Goal: Obtain resource: Download file/media

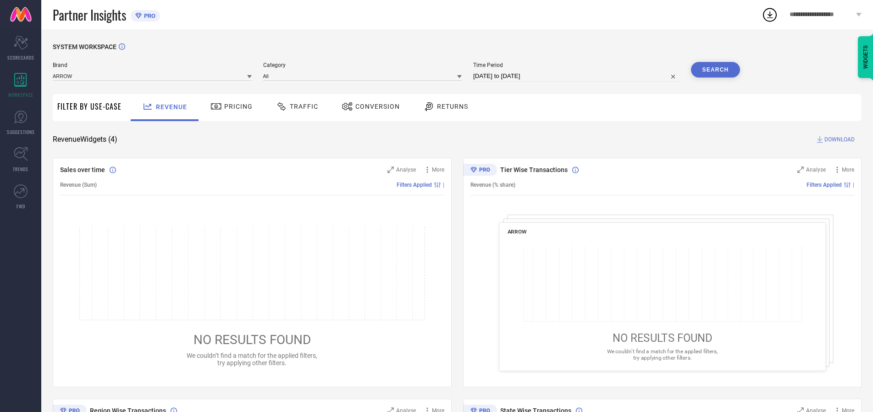
click at [295, 106] on span "Traffic" at bounding box center [304, 106] width 28 height 7
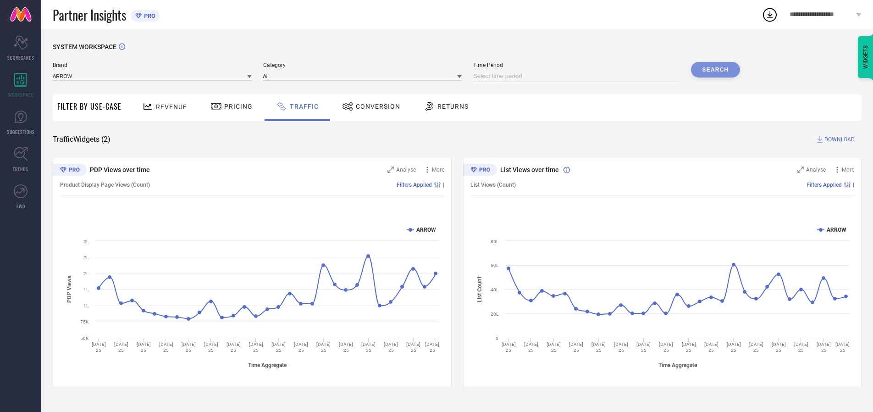
click at [578, 76] on input at bounding box center [576, 76] width 206 height 11
select select "8"
select select "2025"
select select "9"
select select "2025"
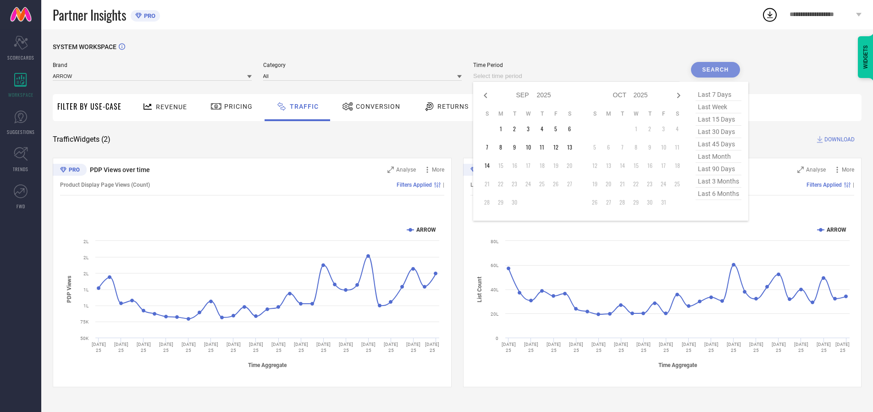
click at [559, 147] on td "12" at bounding box center [556, 147] width 14 height 14
type input "[DATE] to [DATE]"
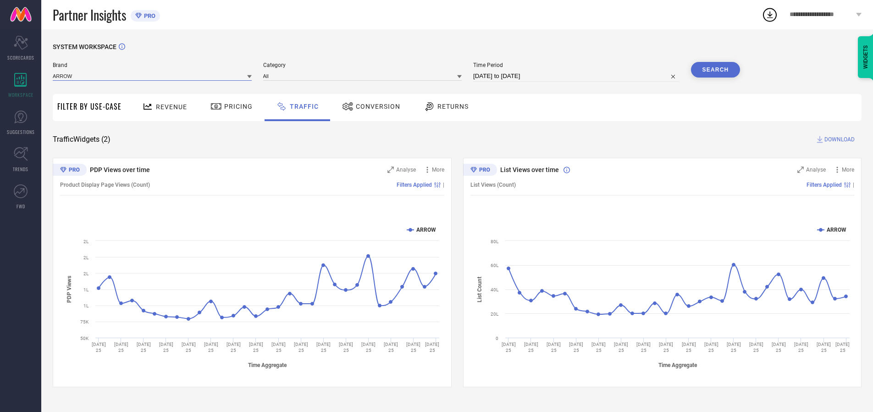
click at [153, 76] on input at bounding box center [152, 76] width 199 height 10
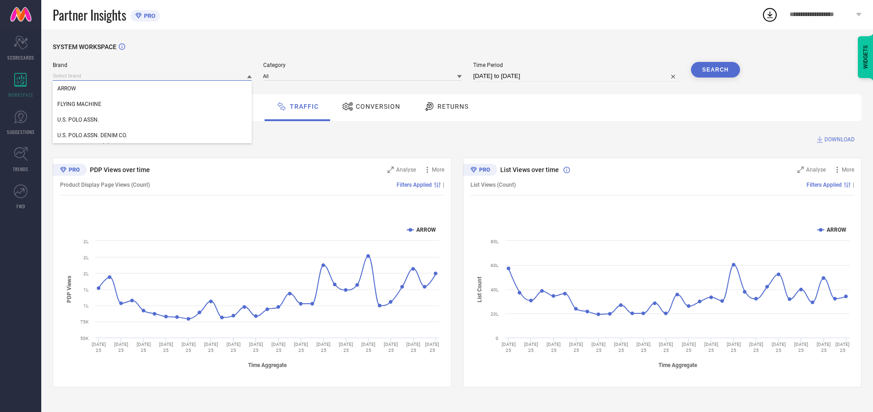
click at [153, 76] on input at bounding box center [152, 76] width 199 height 10
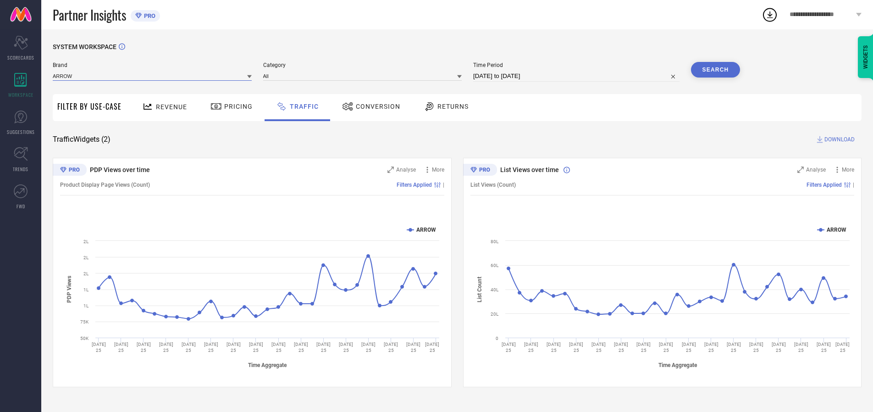
click at [153, 76] on input at bounding box center [152, 76] width 199 height 10
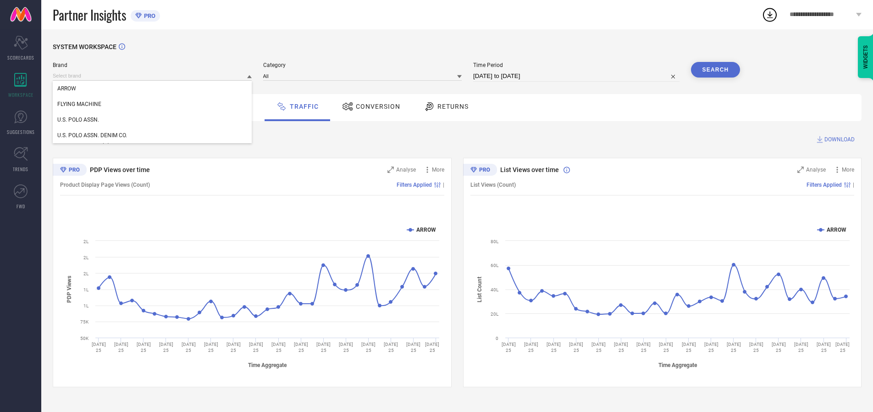
click at [153, 120] on div "U.S. POLO ASSN." at bounding box center [152, 120] width 199 height 16
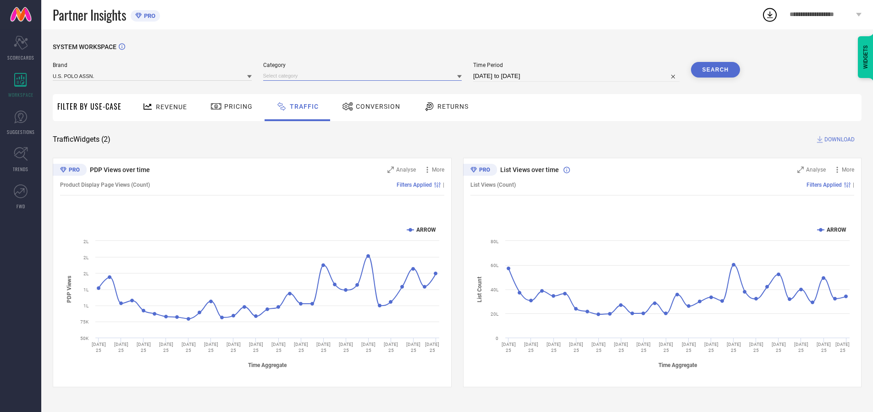
click at [365, 76] on input at bounding box center [362, 76] width 199 height 10
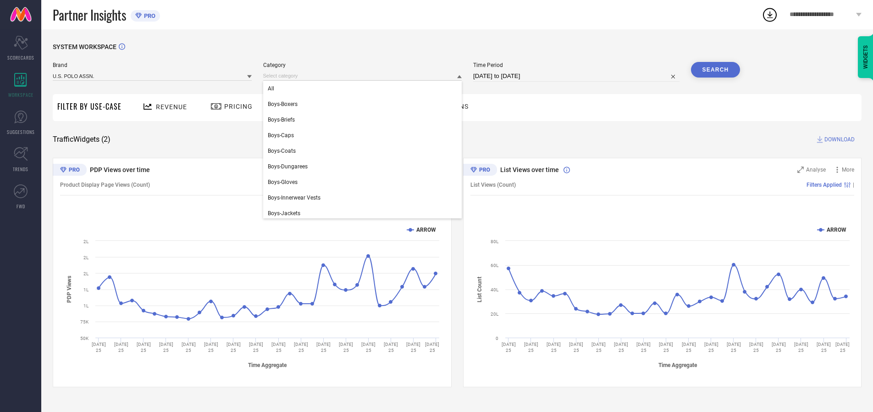
click at [365, 89] on div "All" at bounding box center [362, 89] width 199 height 16
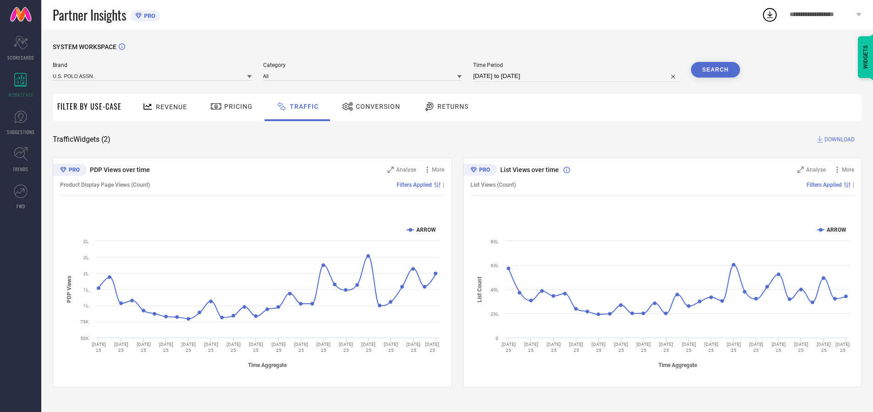
click at [715, 70] on button "Search" at bounding box center [716, 70] width 50 height 16
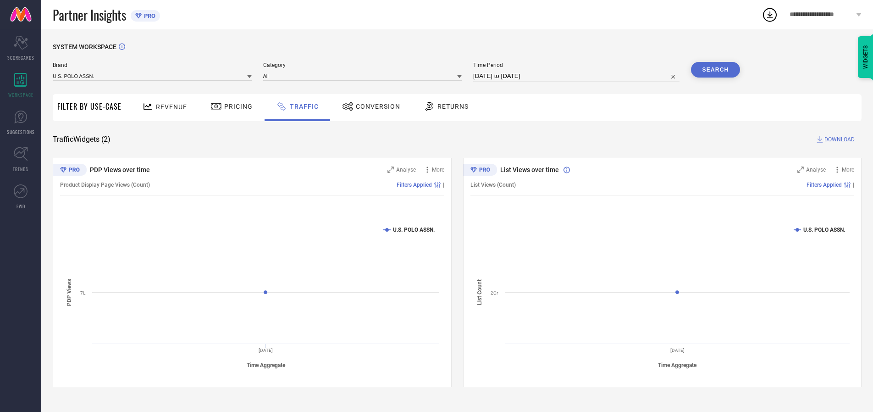
click at [838, 139] on span "DOWNLOAD" at bounding box center [839, 139] width 30 height 9
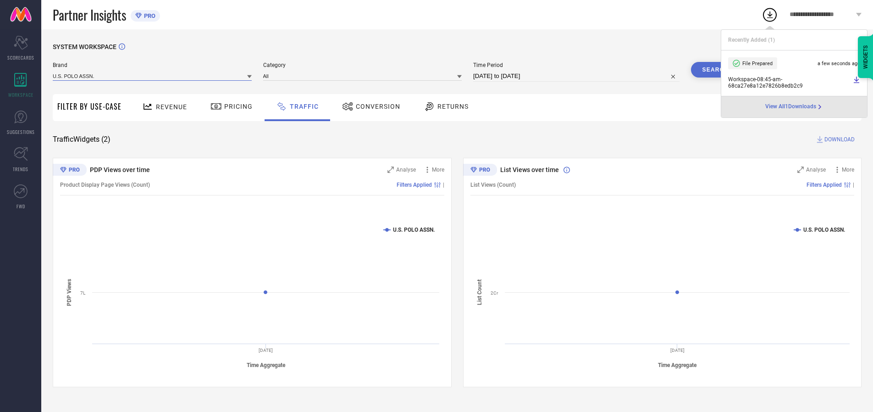
click at [153, 76] on input at bounding box center [152, 76] width 199 height 10
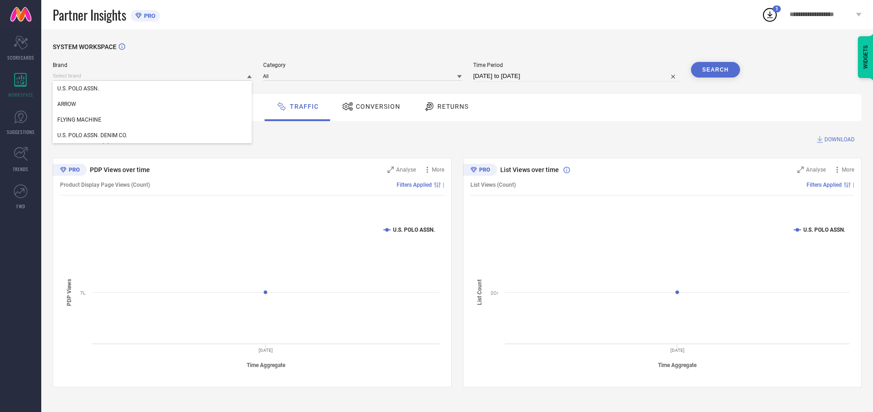
click at [153, 135] on div "U.S. POLO ASSN. DENIM CO." at bounding box center [152, 135] width 199 height 16
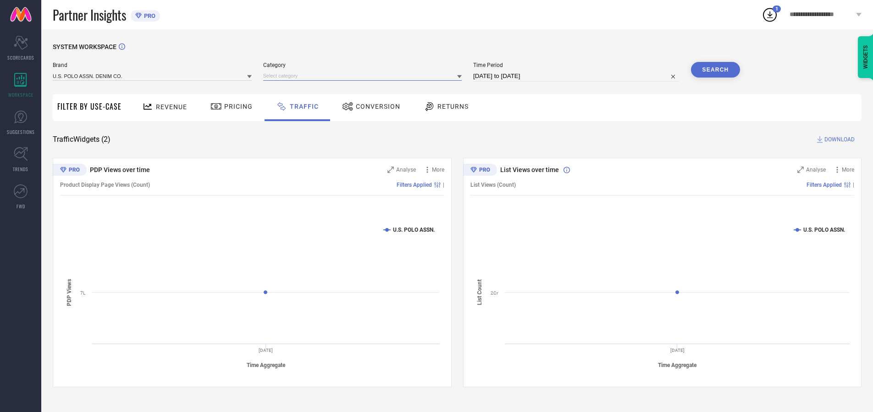
click at [365, 76] on input at bounding box center [362, 76] width 199 height 10
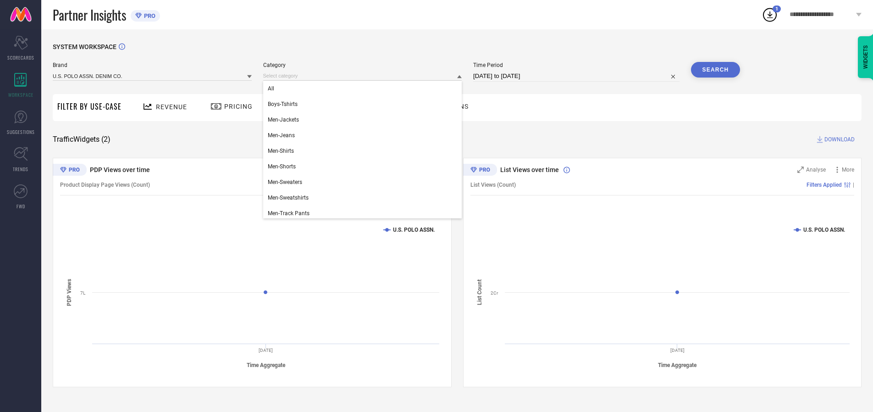
click at [365, 89] on div "All" at bounding box center [362, 89] width 199 height 16
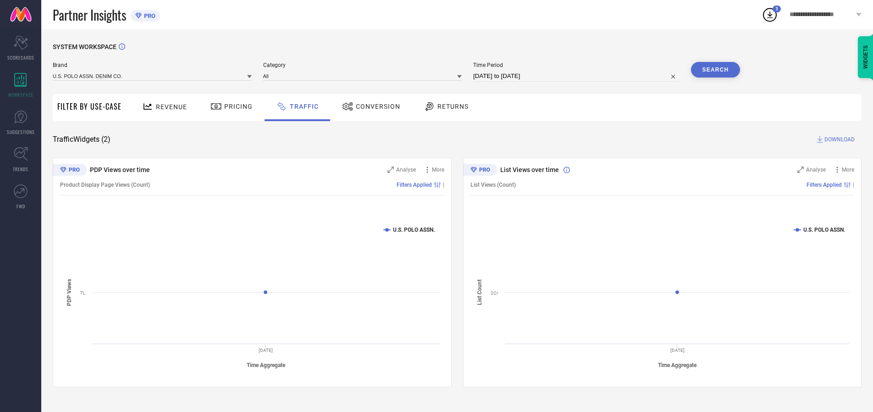
click at [715, 70] on button "Search" at bounding box center [716, 70] width 50 height 16
click at [838, 139] on span "DOWNLOAD" at bounding box center [839, 139] width 30 height 9
click at [578, 76] on input at bounding box center [576, 76] width 206 height 11
select select "8"
select select "2025"
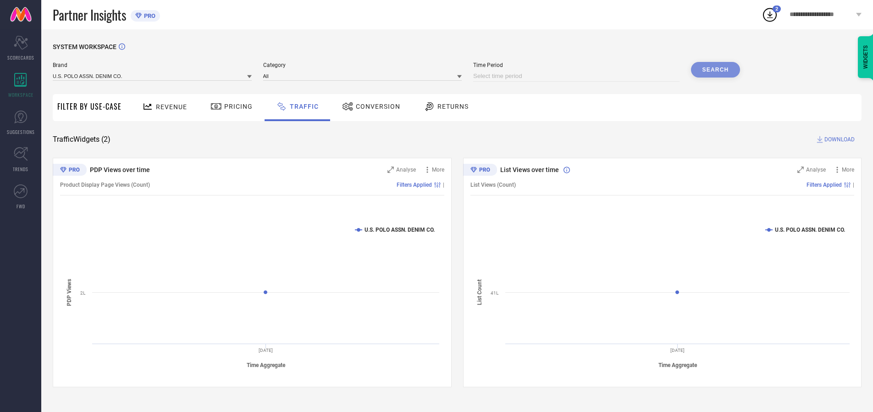
select select "9"
select select "2025"
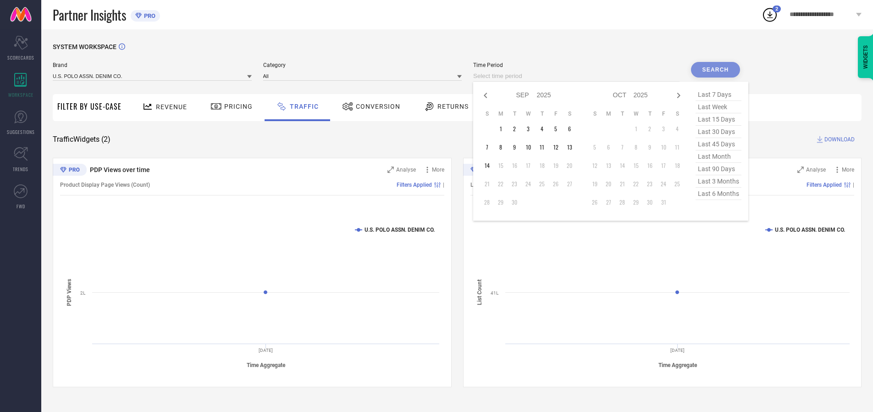
click at [572, 147] on td "13" at bounding box center [570, 147] width 14 height 14
type input "[DATE] to [DATE]"
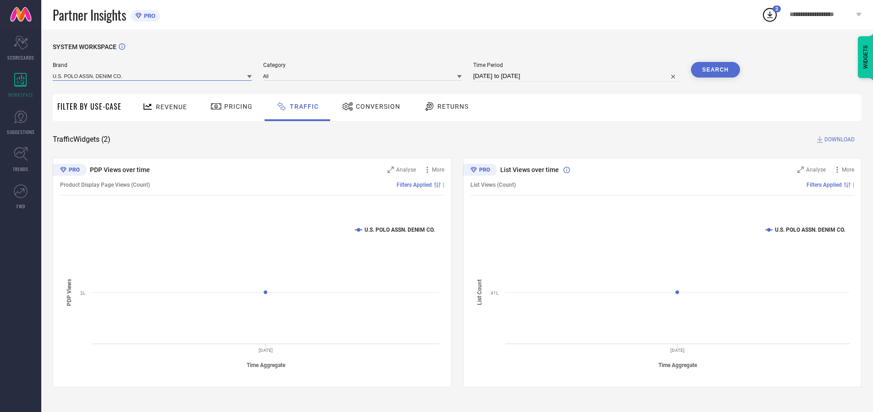
click at [153, 76] on input at bounding box center [152, 76] width 199 height 10
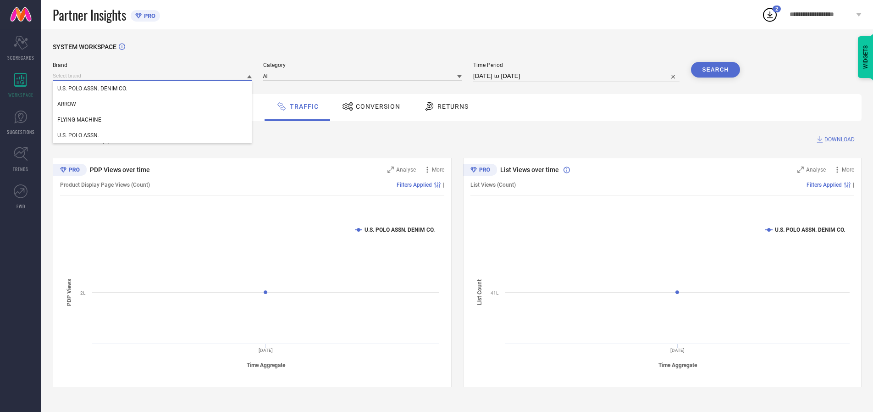
click at [153, 76] on input at bounding box center [152, 76] width 199 height 10
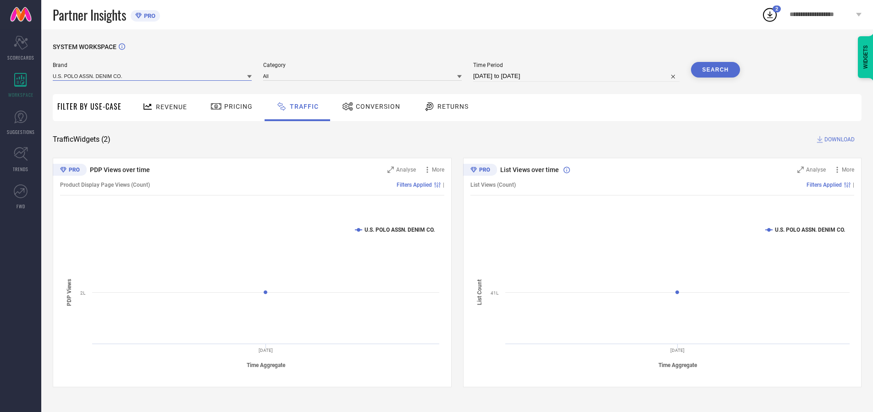
click at [153, 76] on input at bounding box center [152, 76] width 199 height 10
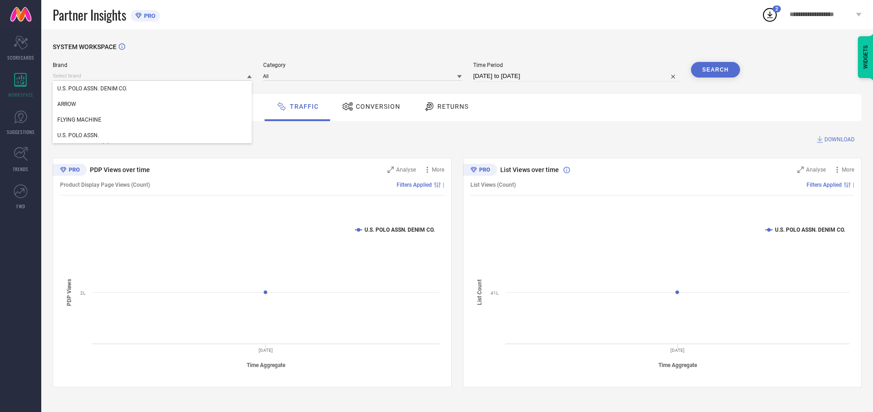
click at [153, 89] on div "U.S. POLO ASSN. DENIM CO." at bounding box center [152, 89] width 199 height 16
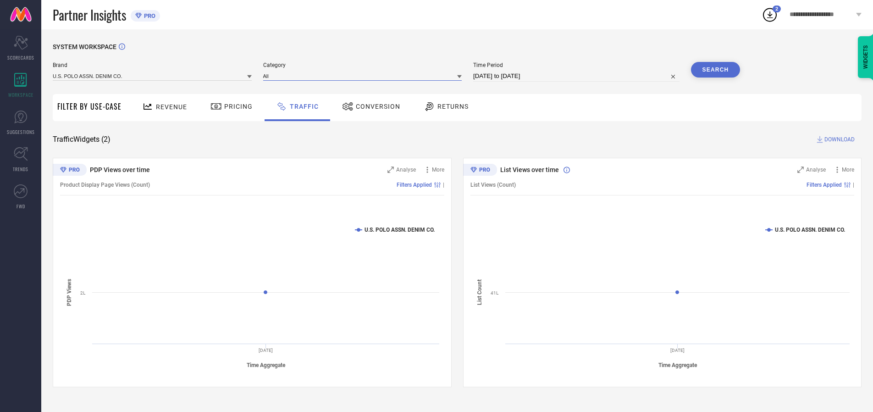
click at [365, 76] on input at bounding box center [362, 76] width 199 height 10
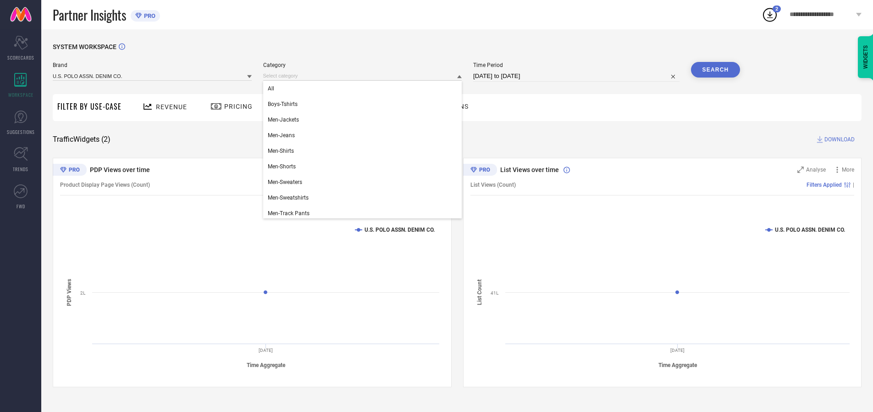
click at [365, 89] on div "All" at bounding box center [362, 89] width 199 height 16
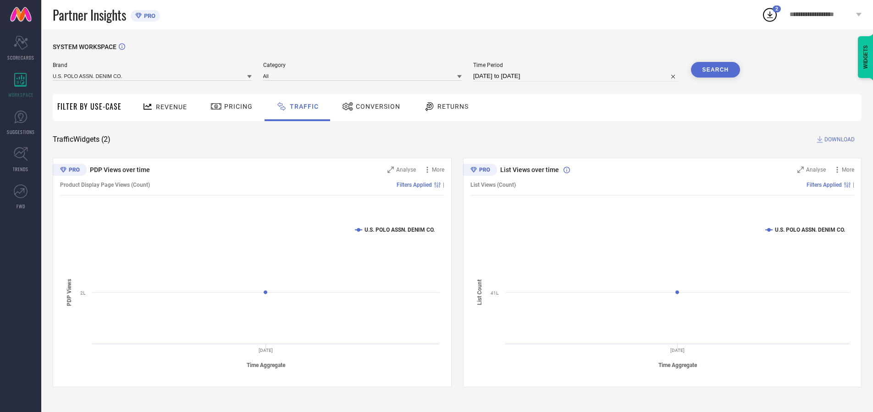
click at [715, 70] on button "Search" at bounding box center [716, 70] width 50 height 16
click at [838, 139] on span "DOWNLOAD" at bounding box center [839, 139] width 30 height 9
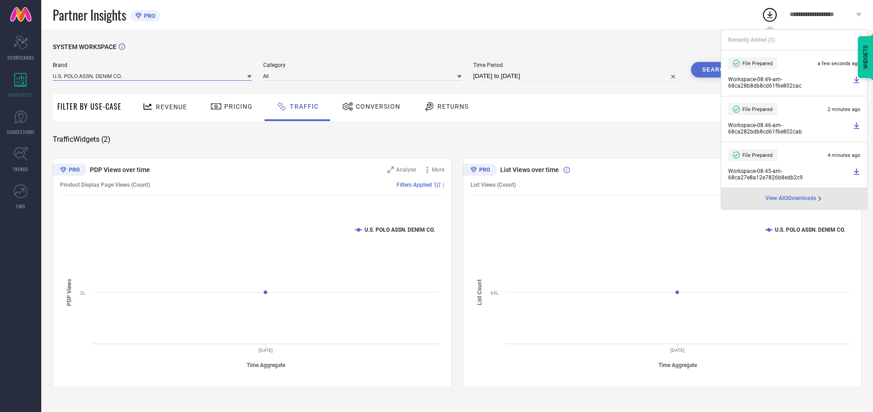
click at [153, 76] on input at bounding box center [152, 76] width 199 height 10
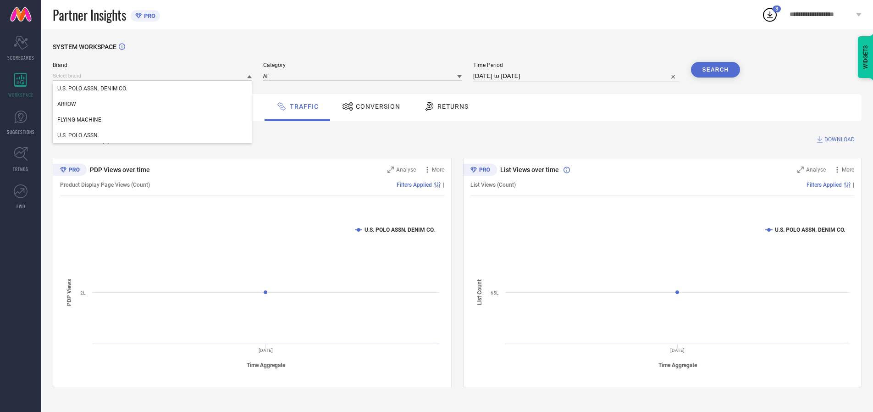
click at [153, 135] on div "U.S. POLO ASSN." at bounding box center [152, 135] width 199 height 16
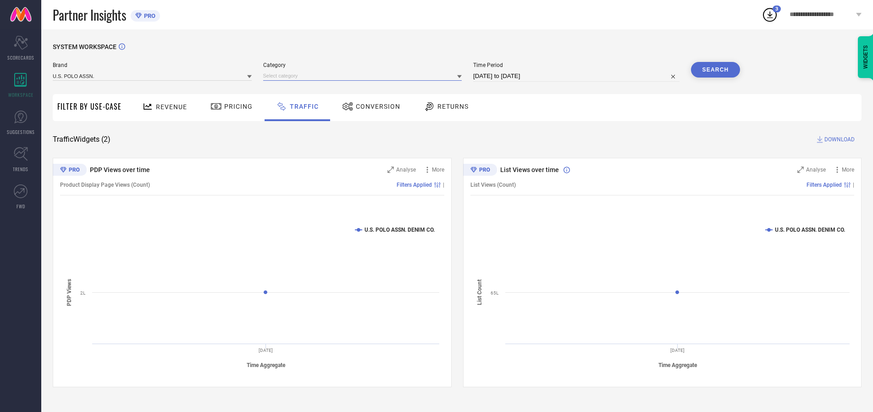
click at [365, 76] on input at bounding box center [362, 76] width 199 height 10
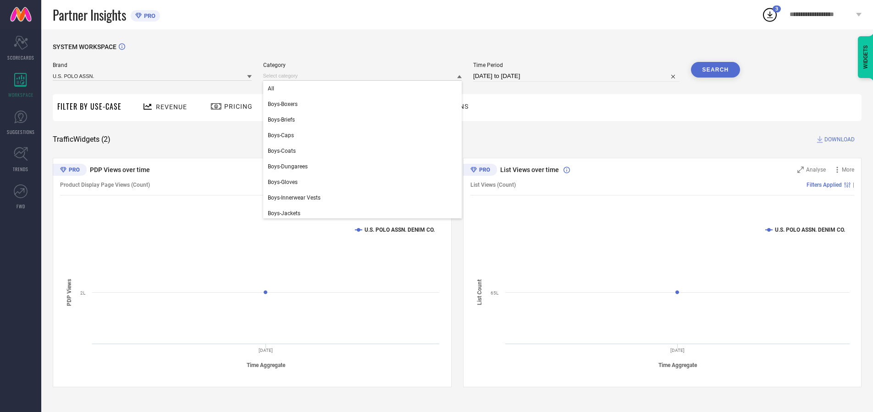
click at [365, 89] on div "All" at bounding box center [362, 89] width 199 height 16
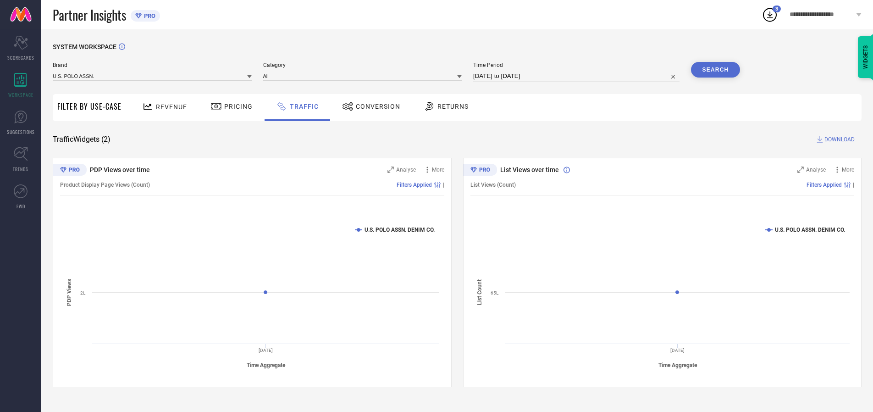
click at [715, 70] on button "Search" at bounding box center [716, 70] width 50 height 16
click at [838, 139] on span "DOWNLOAD" at bounding box center [839, 139] width 30 height 9
click at [578, 76] on input at bounding box center [576, 76] width 206 height 11
select select "8"
select select "2025"
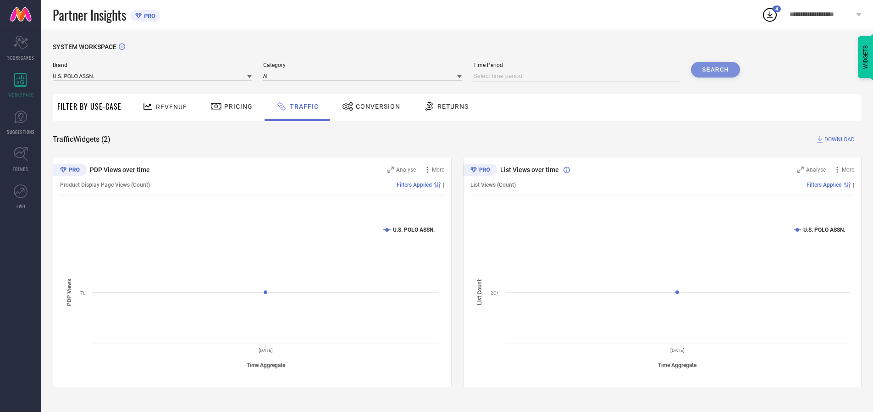
select select "9"
select select "2025"
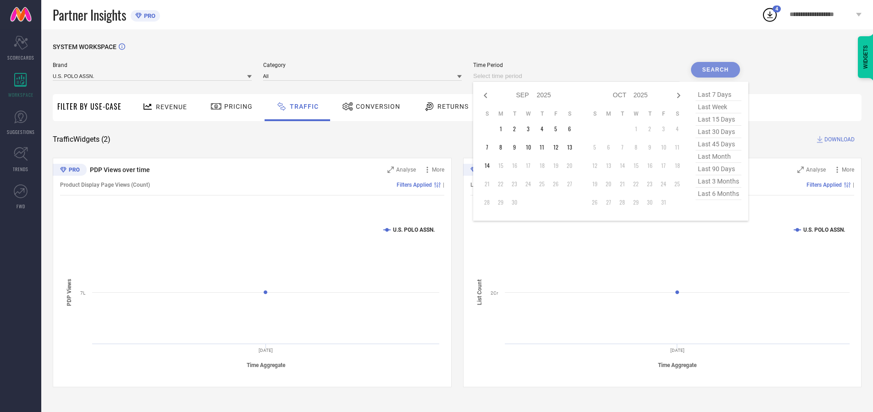
click at [490, 166] on td "14" at bounding box center [487, 166] width 14 height 14
type input "[DATE] to [DATE]"
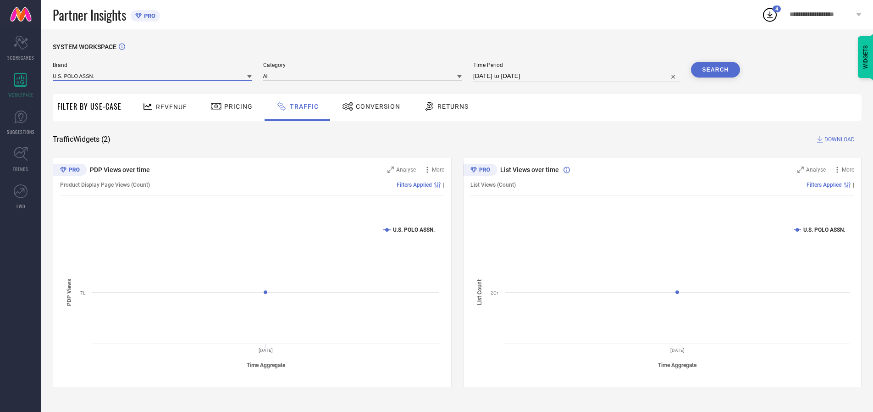
click at [153, 76] on input at bounding box center [152, 76] width 199 height 10
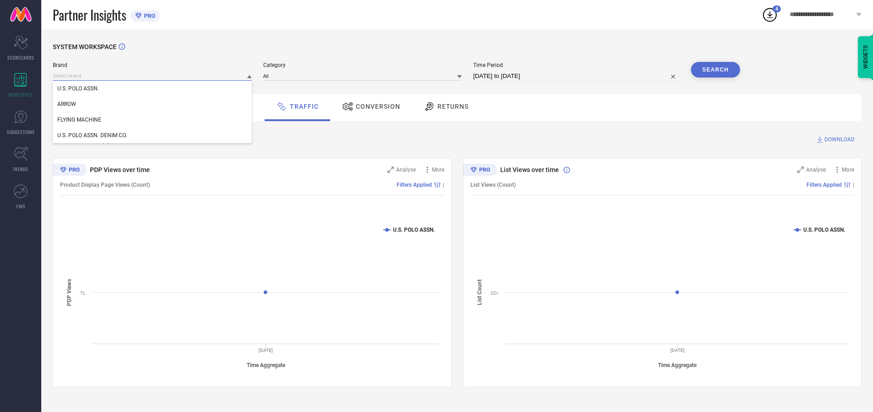
click at [153, 76] on input at bounding box center [152, 76] width 199 height 10
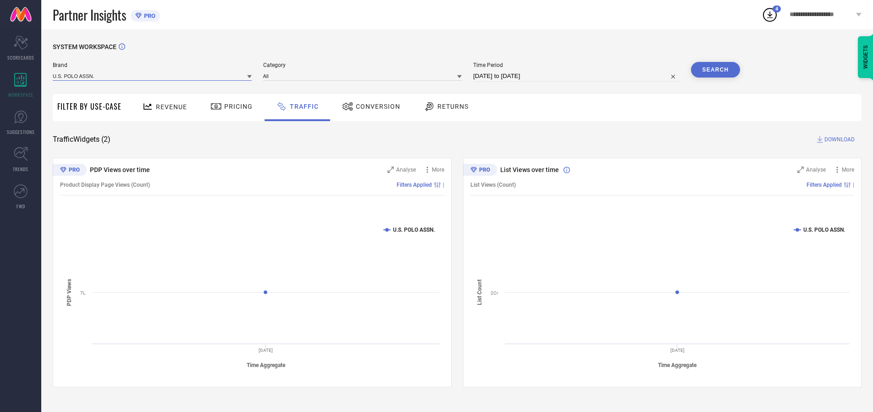
click at [153, 76] on input at bounding box center [152, 76] width 199 height 10
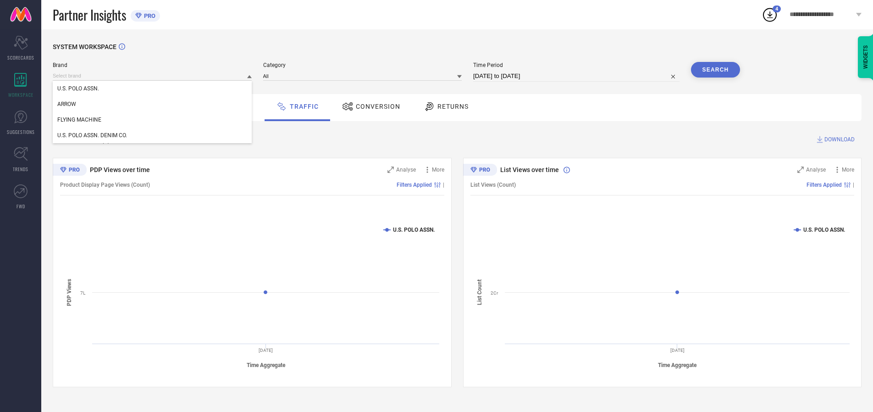
click at [153, 89] on div "U.S. POLO ASSN." at bounding box center [152, 89] width 199 height 16
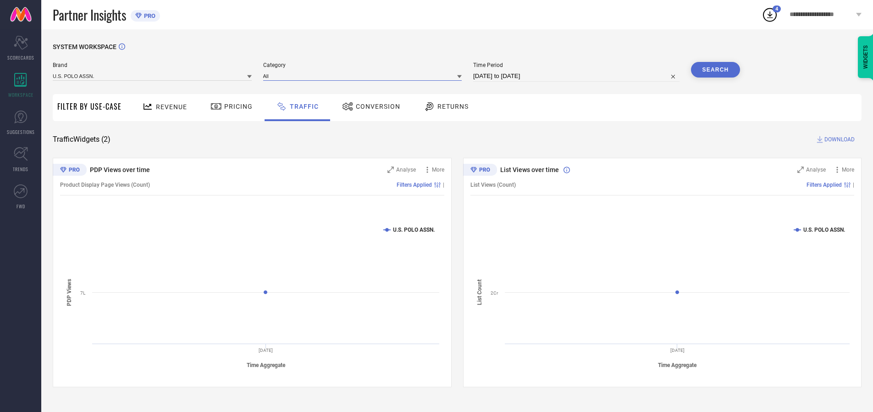
click at [365, 76] on input at bounding box center [362, 76] width 199 height 10
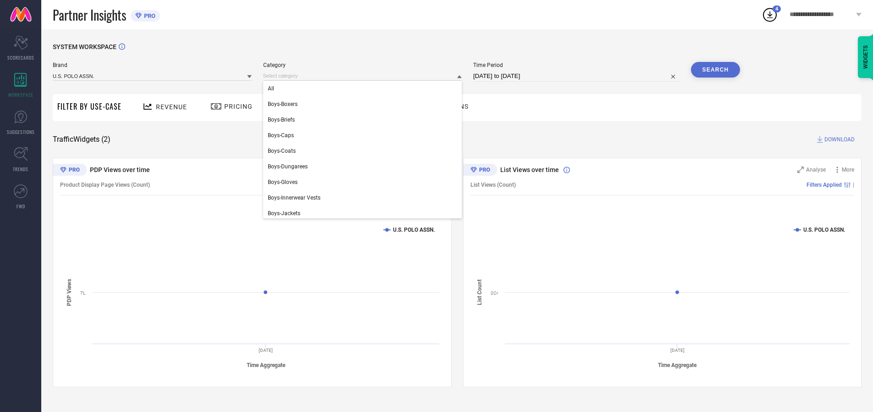
click at [365, 89] on div "All" at bounding box center [362, 89] width 199 height 16
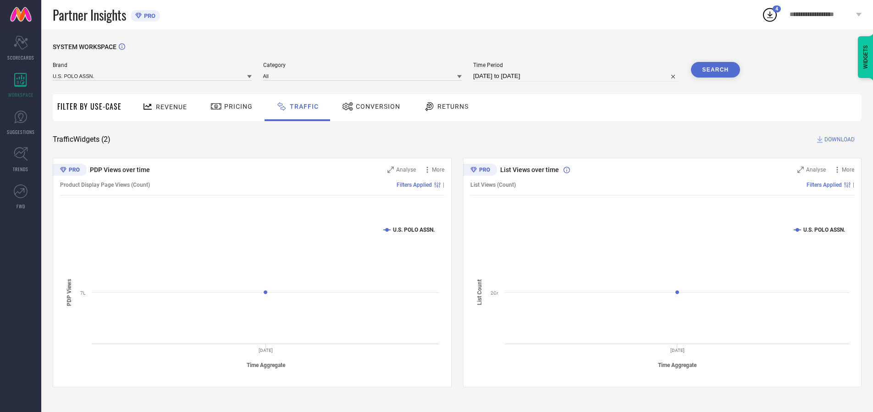
click at [715, 70] on button "Search" at bounding box center [716, 70] width 50 height 16
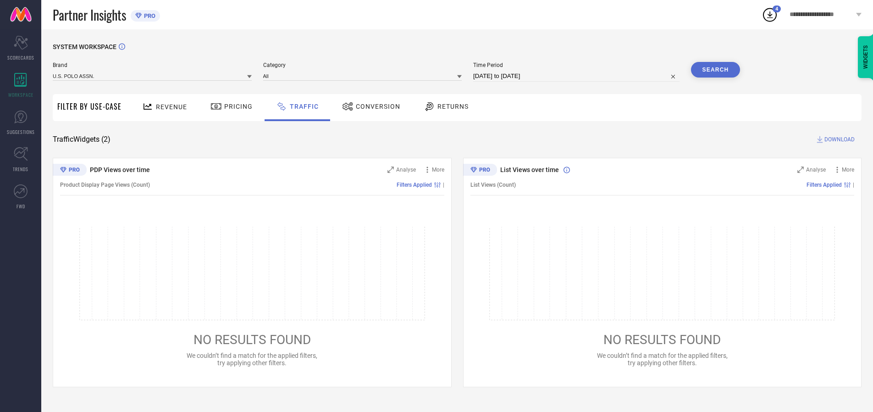
click at [838, 139] on span "DOWNLOAD" at bounding box center [839, 139] width 30 height 9
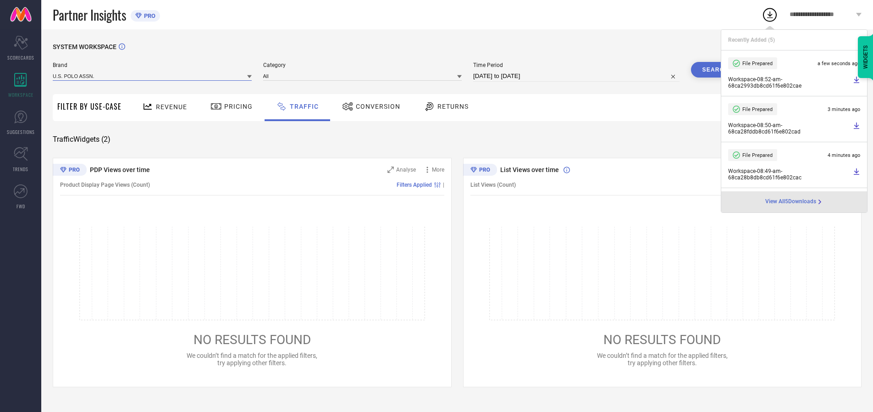
click at [153, 76] on input at bounding box center [152, 76] width 199 height 10
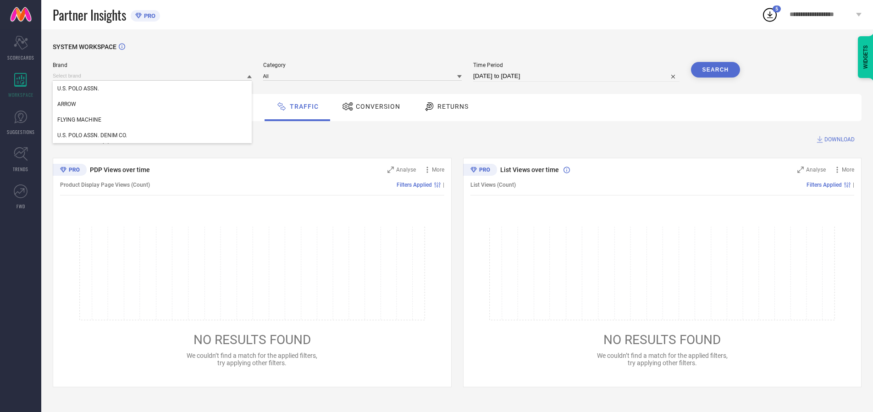
click at [153, 135] on div "U.S. POLO ASSN. DENIM CO." at bounding box center [152, 135] width 199 height 16
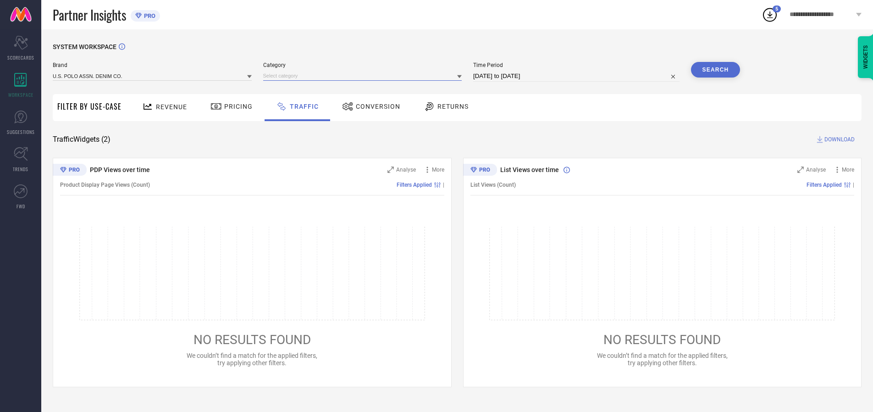
click at [365, 76] on input at bounding box center [362, 76] width 199 height 10
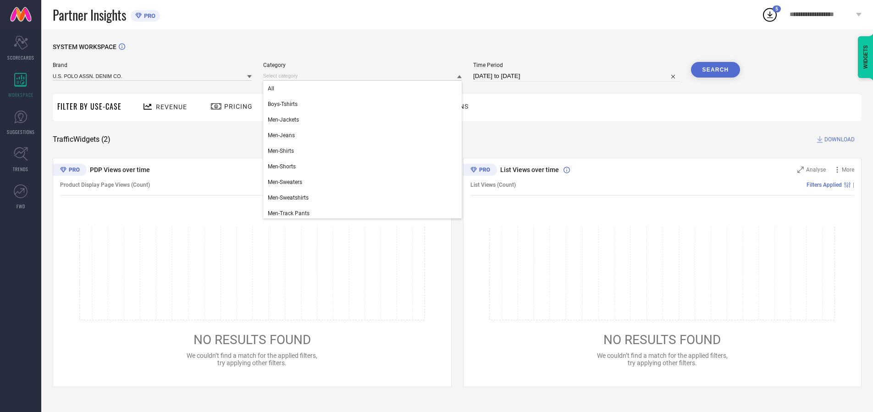
click at [365, 89] on div "All" at bounding box center [362, 89] width 199 height 16
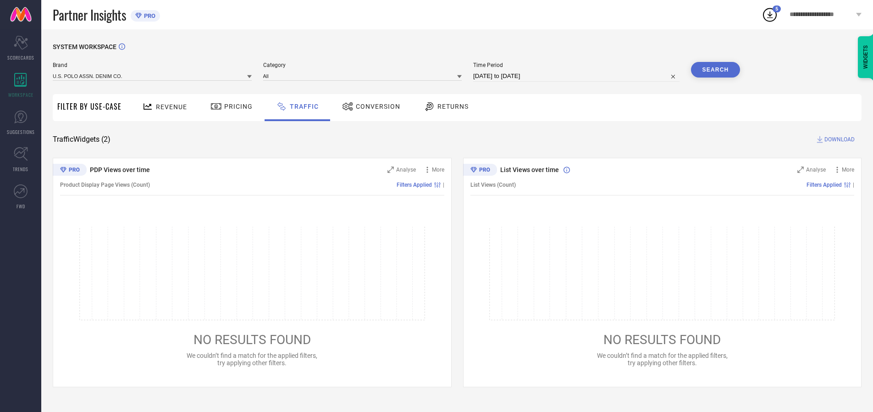
click at [715, 70] on button "Search" at bounding box center [716, 70] width 50 height 16
click at [838, 139] on span "DOWNLOAD" at bounding box center [839, 139] width 30 height 9
